Goal: Find specific page/section: Find specific page/section

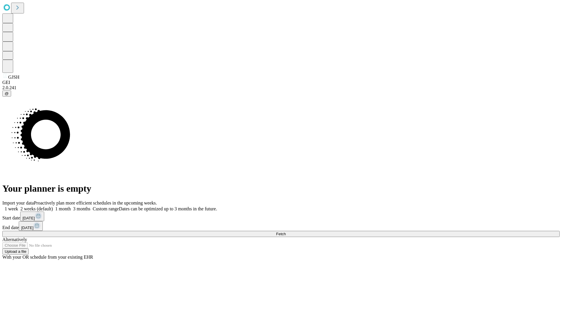
click at [285, 232] on span "Fetch" at bounding box center [281, 234] width 10 height 4
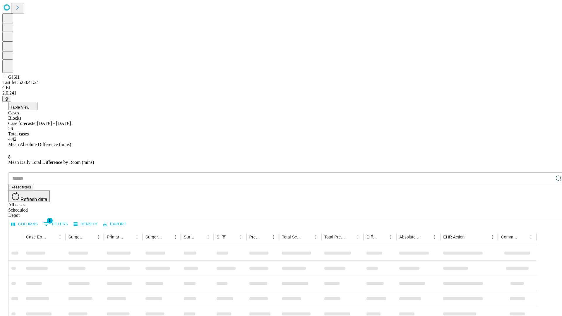
click at [546, 213] on div "Depot" at bounding box center [286, 215] width 557 height 5
click at [499, 202] on div "All cases" at bounding box center [286, 204] width 557 height 5
